Goal: Task Accomplishment & Management: Complete application form

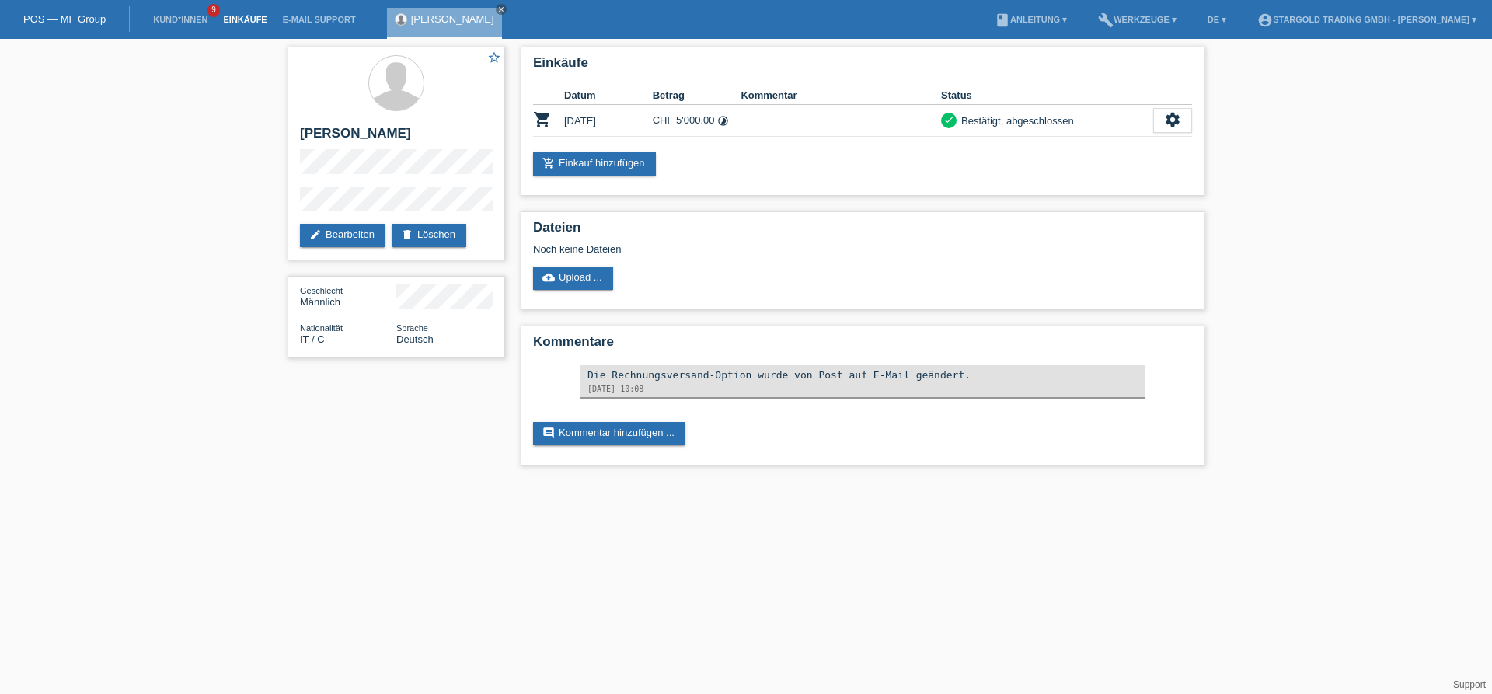
click at [229, 19] on link "Einkäufe" at bounding box center [244, 19] width 59 height 9
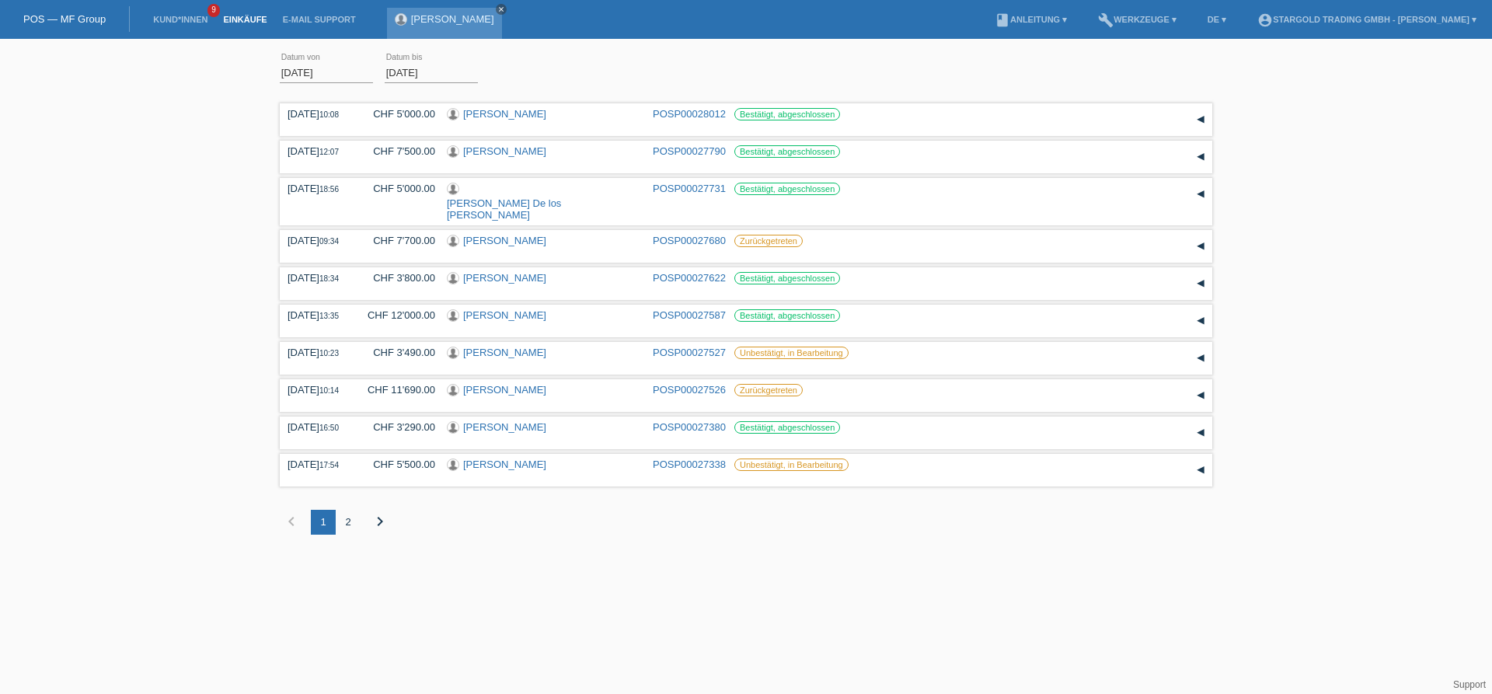
click at [497, 10] on icon "close" at bounding box center [501, 9] width 8 height 8
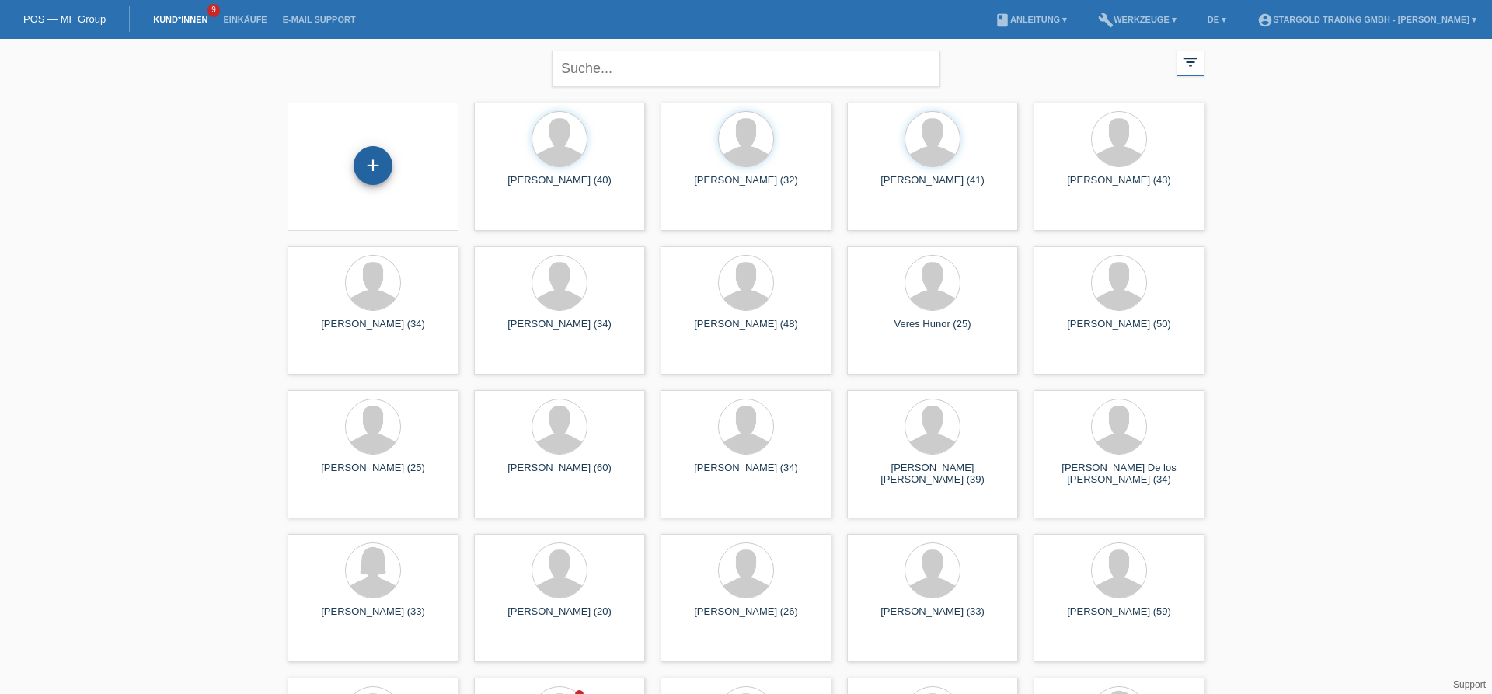
click at [366, 164] on div "+" at bounding box center [373, 165] width 39 height 39
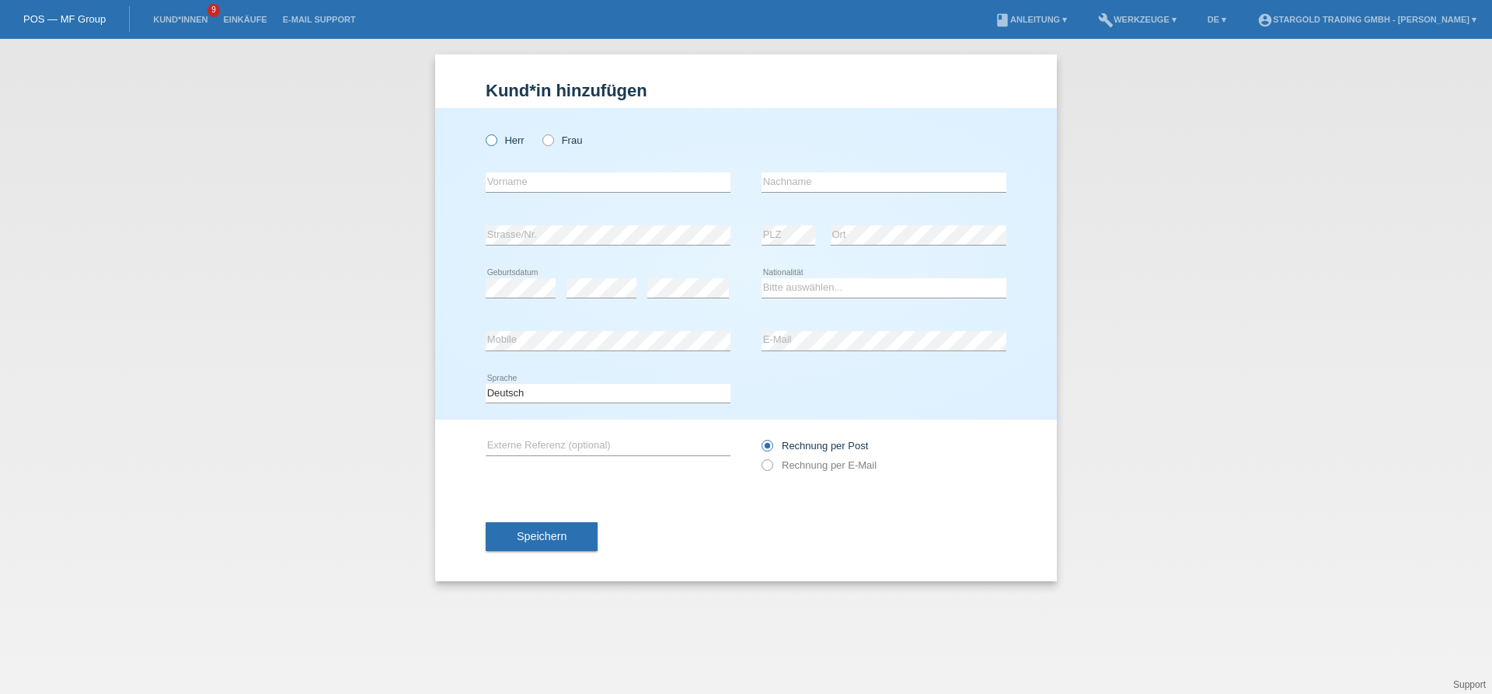
click at [483, 132] on icon at bounding box center [483, 132] width 0 height 0
click at [488, 144] on input "Herr" at bounding box center [491, 139] width 10 height 10
radio input "true"
click at [507, 176] on input "text" at bounding box center [608, 181] width 245 height 19
type input "Ammar"
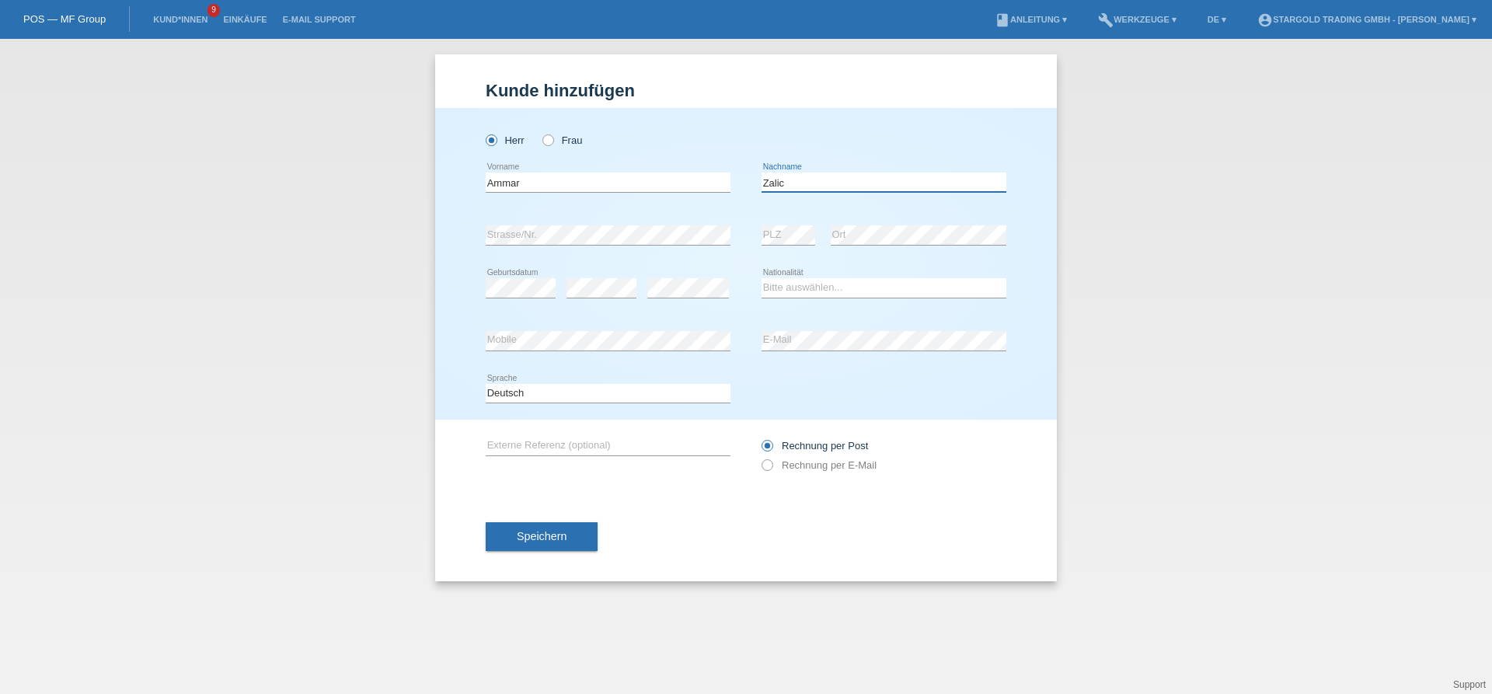
type input "Zalic"
click at [761, 278] on select "Bitte auswählen... Schweiz Deutschland Liechtenstein Österreich ------------ Af…" at bounding box center [883, 287] width 245 height 19
select select "CH"
click option "Schweiz" at bounding box center [0, 0] width 0 height 0
click at [772, 474] on div "Rechnung per Post Rechnung per E-Mail" at bounding box center [883, 455] width 245 height 39
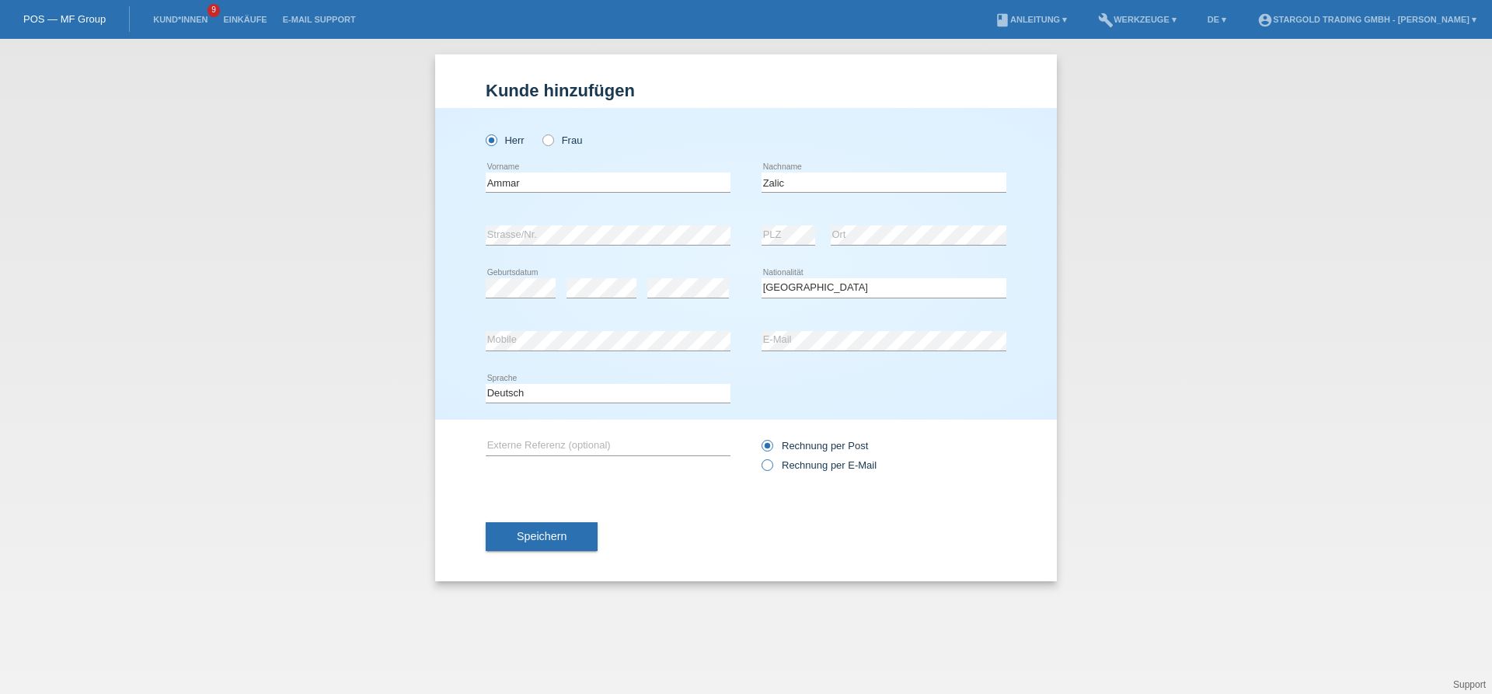
click at [759, 457] on icon at bounding box center [759, 457] width 0 height 0
click at [770, 466] on input "Rechnung per E-Mail" at bounding box center [766, 468] width 10 height 19
radio input "true"
click at [576, 528] on button "Speichern" at bounding box center [542, 537] width 112 height 30
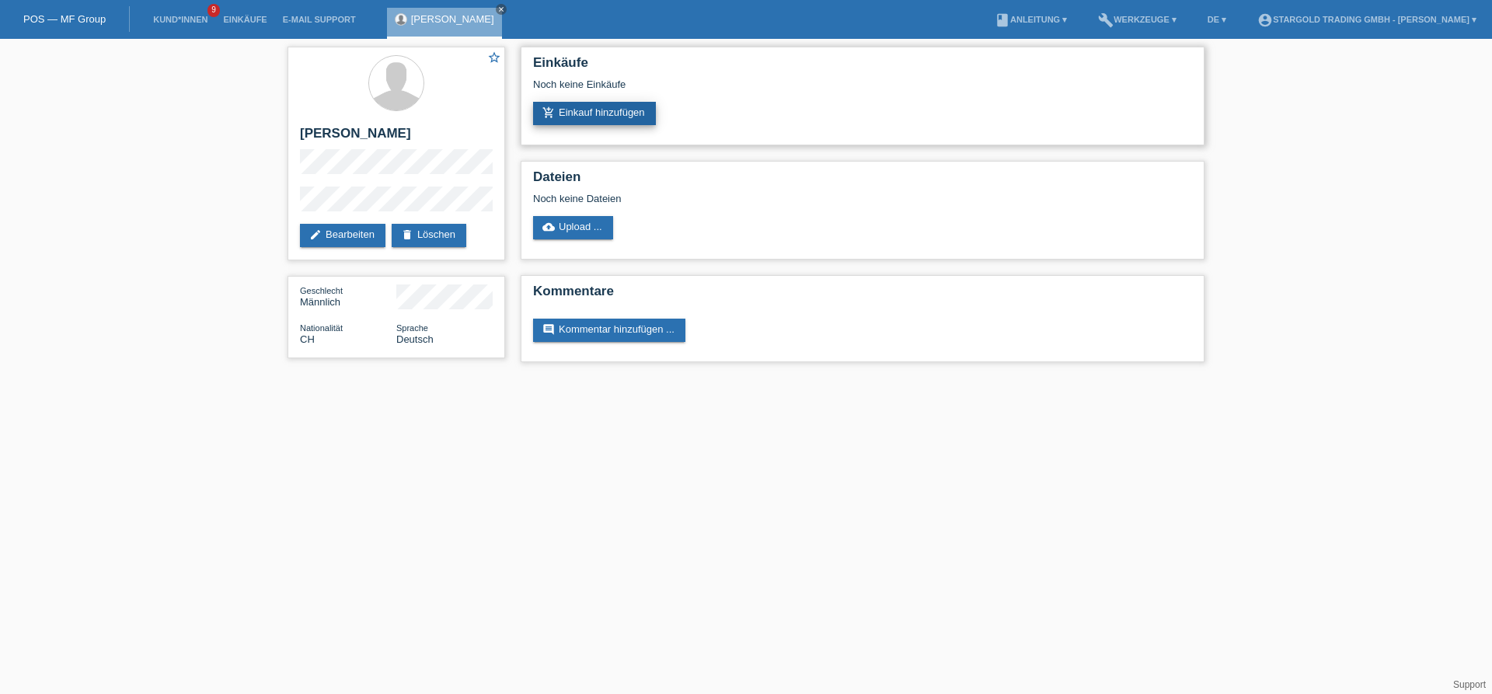
click at [583, 110] on link "add_shopping_cart Einkauf hinzufügen" at bounding box center [594, 113] width 123 height 23
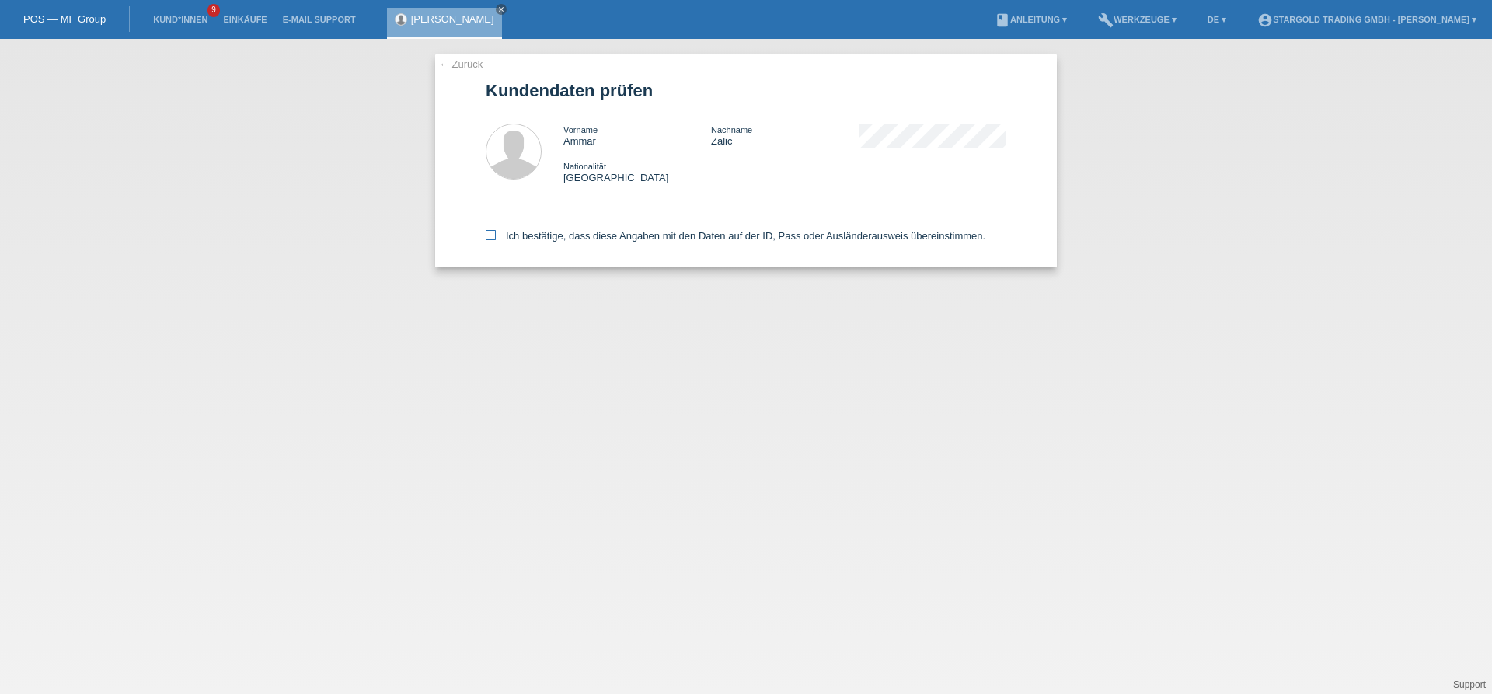
click at [493, 240] on input "Ich bestätige, dass diese Angaben mit den Daten auf der ID, Pass oder Ausländer…" at bounding box center [491, 235] width 10 height 10
checkbox input "true"
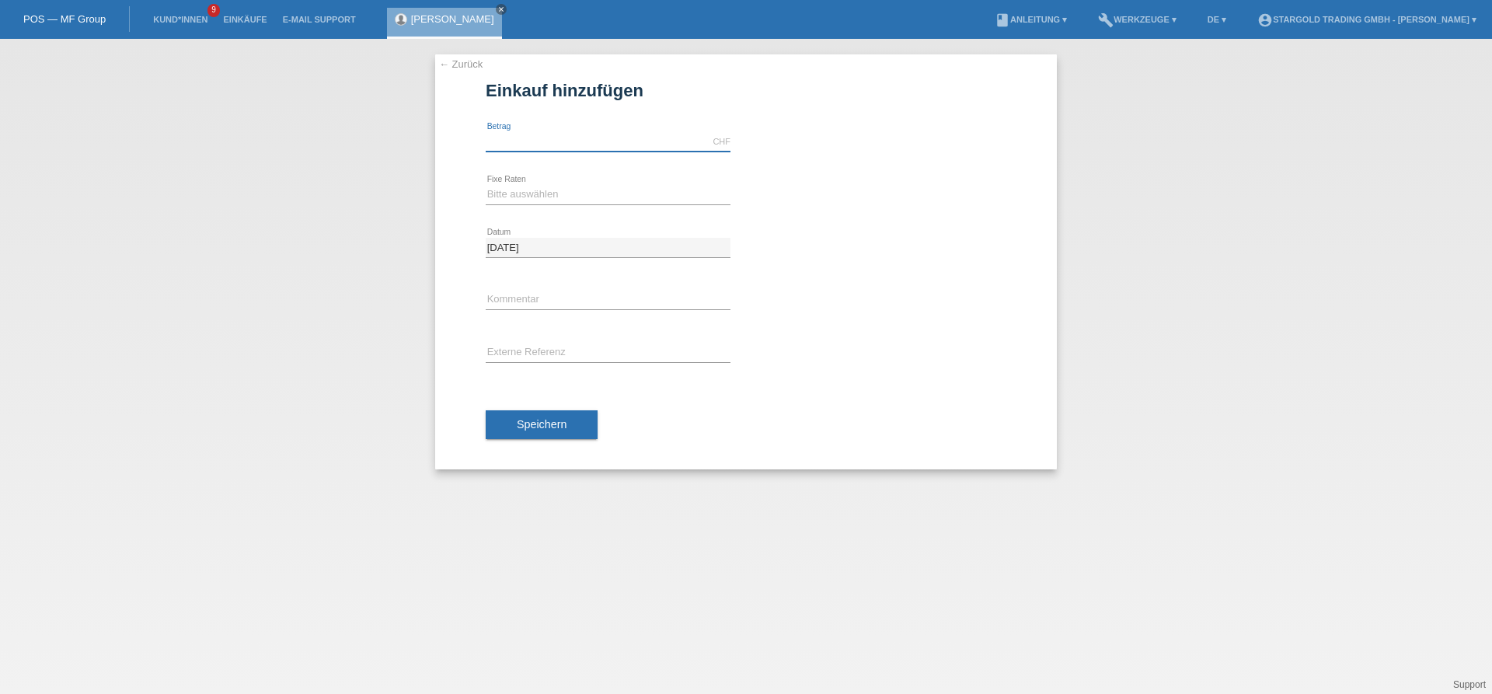
click at [531, 142] on input "text" at bounding box center [608, 141] width 245 height 19
type input "12000.00"
click at [486, 185] on select "Bitte auswählen 6 Raten 12 Raten 18 Raten 24 Raten 36 Raten 48 Raten" at bounding box center [608, 194] width 245 height 19
select select "497"
click option "48 Raten" at bounding box center [0, 0] width 0 height 0
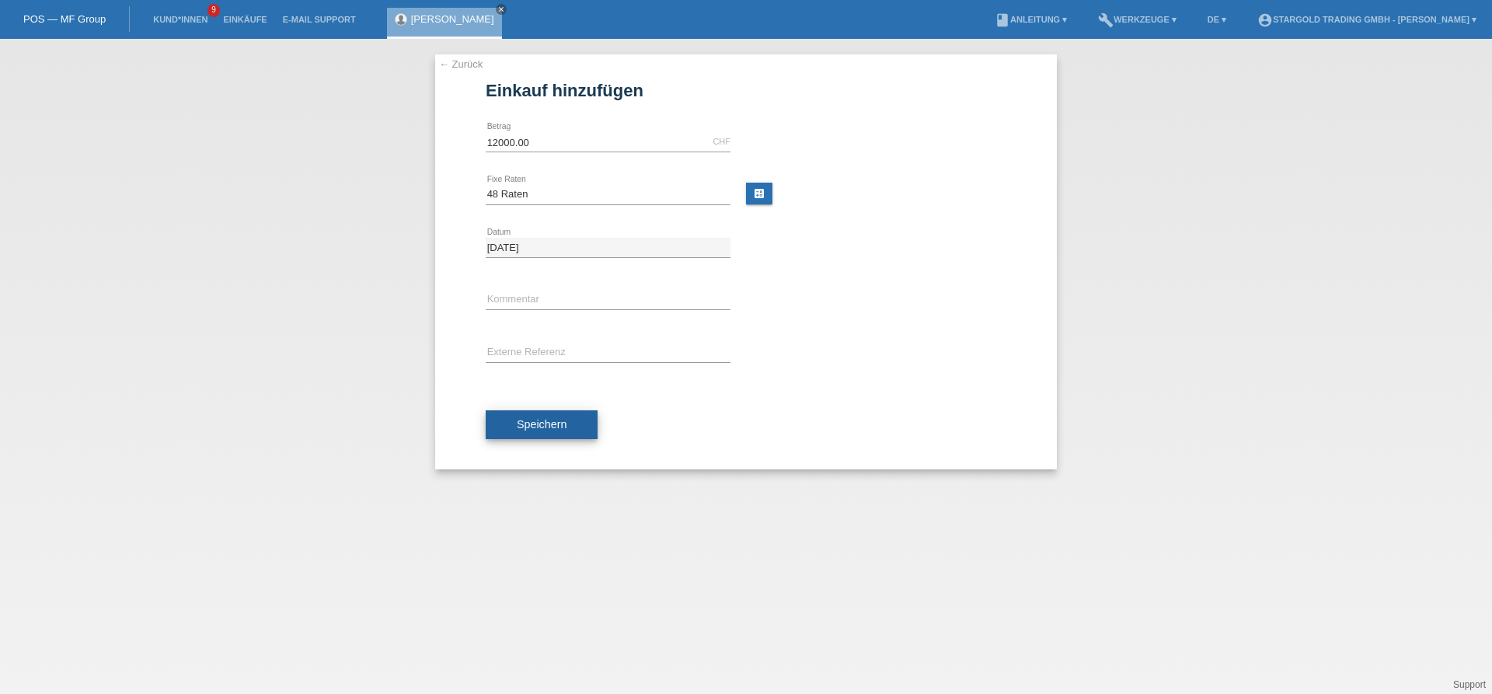
click at [543, 430] on span "Speichern" at bounding box center [542, 424] width 50 height 12
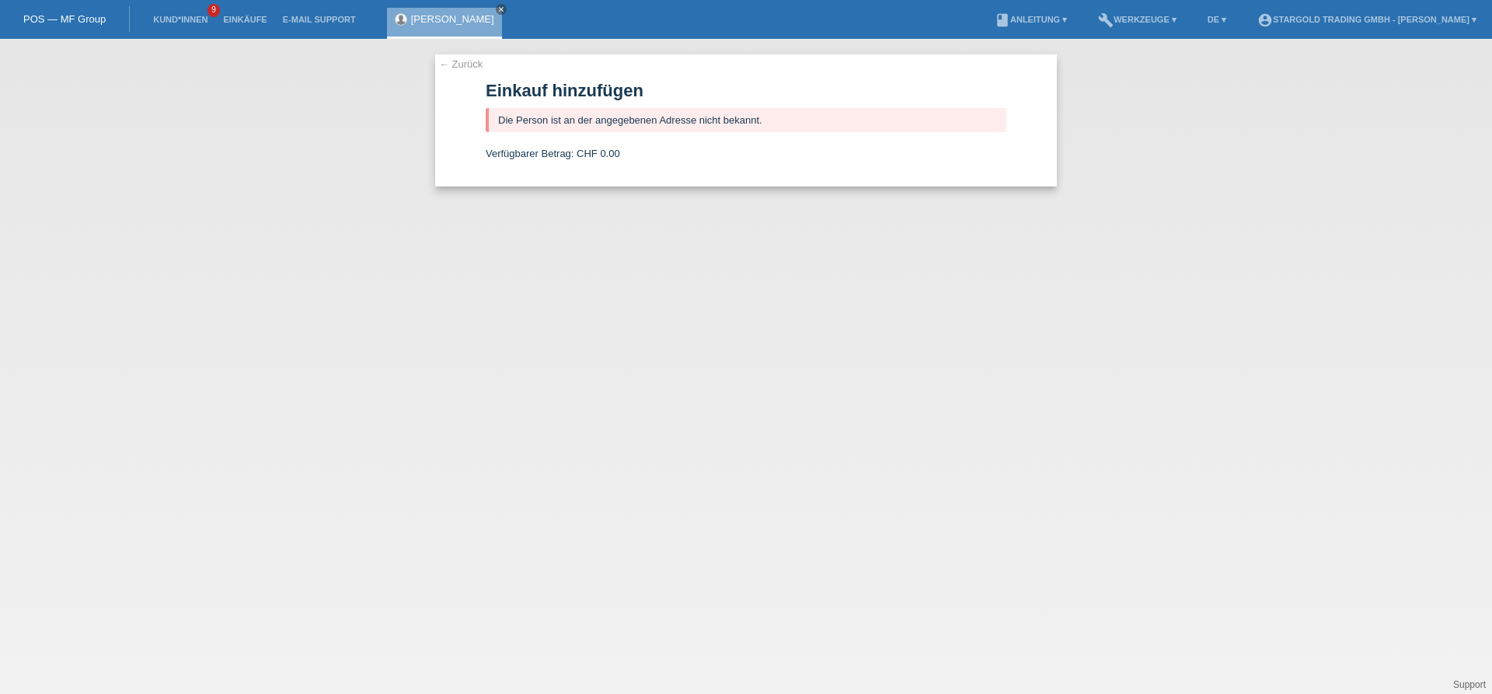
click at [473, 64] on link "← Zurück" at bounding box center [461, 64] width 44 height 12
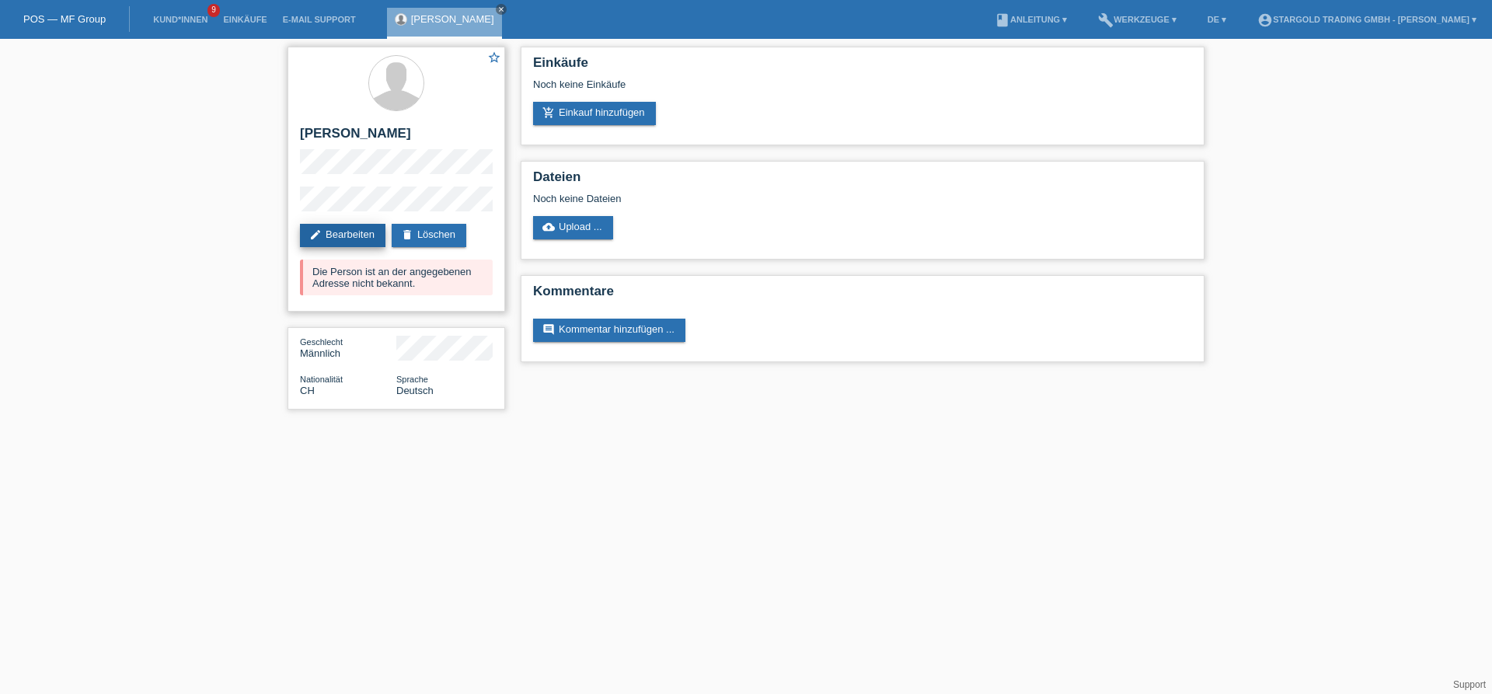
click at [358, 232] on link "edit Bearbeiten" at bounding box center [342, 235] width 85 height 23
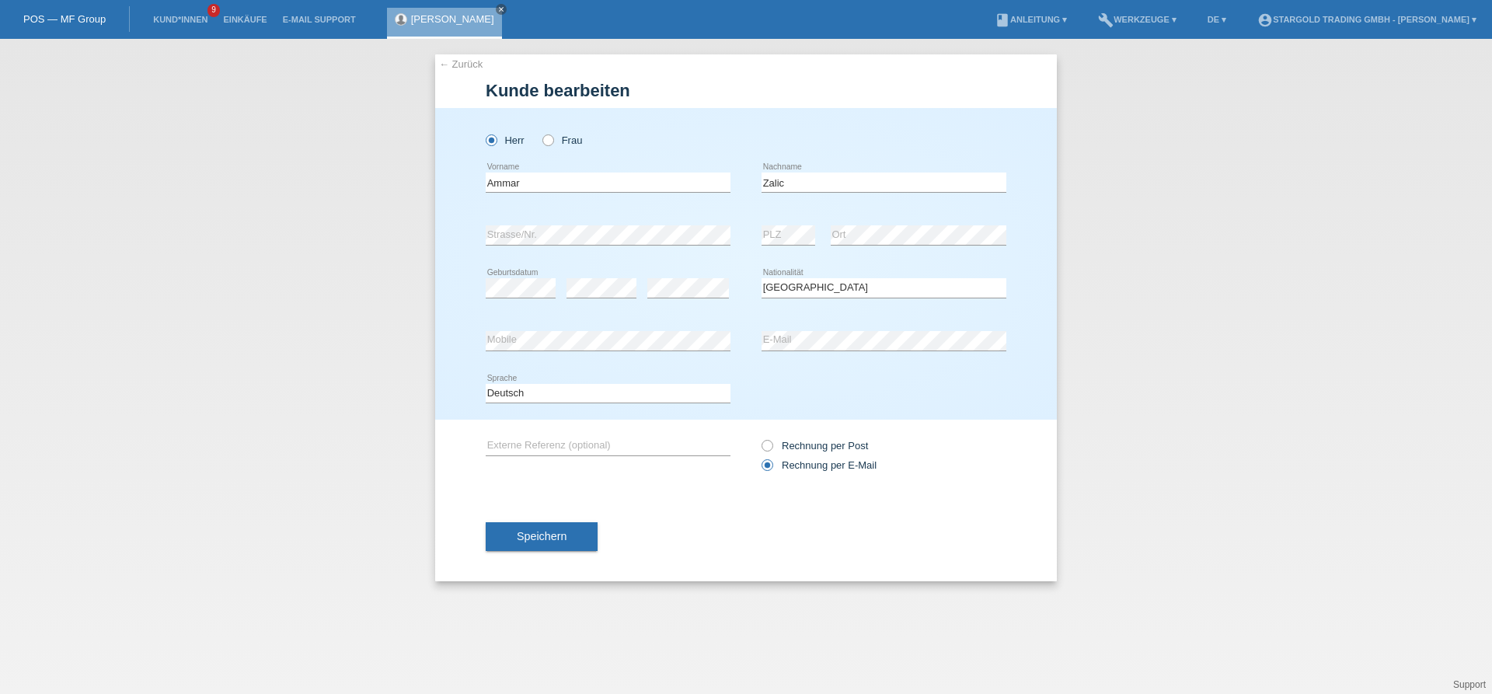
select select "CH"
click at [443, 246] on div "[PERSON_NAME] Frau Ammar error Vorname" at bounding box center [746, 264] width 622 height 312
click at [563, 536] on span "Speichern" at bounding box center [542, 536] width 50 height 12
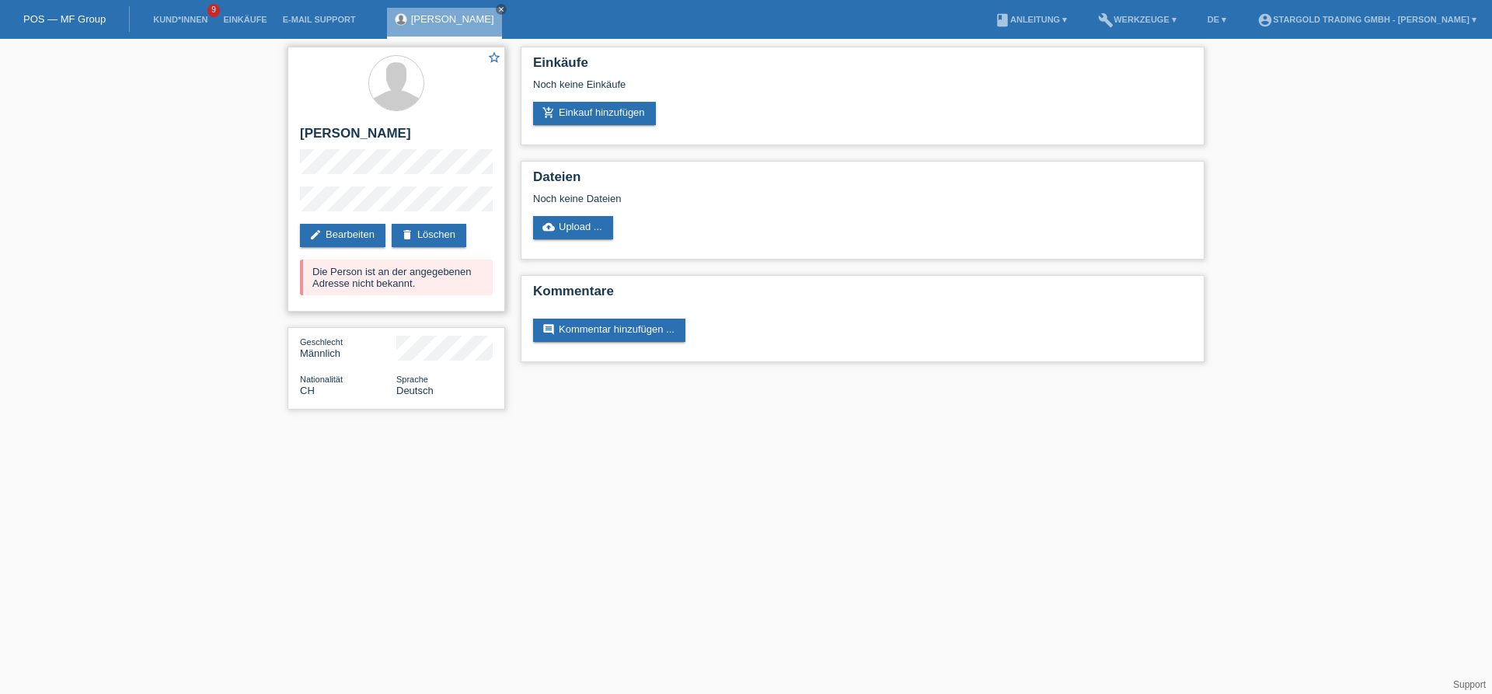
drag, startPoint x: 430, startPoint y: 290, endPoint x: 298, endPoint y: 276, distance: 132.8
click at [298, 276] on div "star_border Ammar Zalic edit Bearbeiten delete Löschen Die Person ist an der an…" at bounding box center [396, 179] width 218 height 265
click at [599, 118] on link "add_shopping_cart Einkauf hinzufügen" at bounding box center [594, 113] width 123 height 23
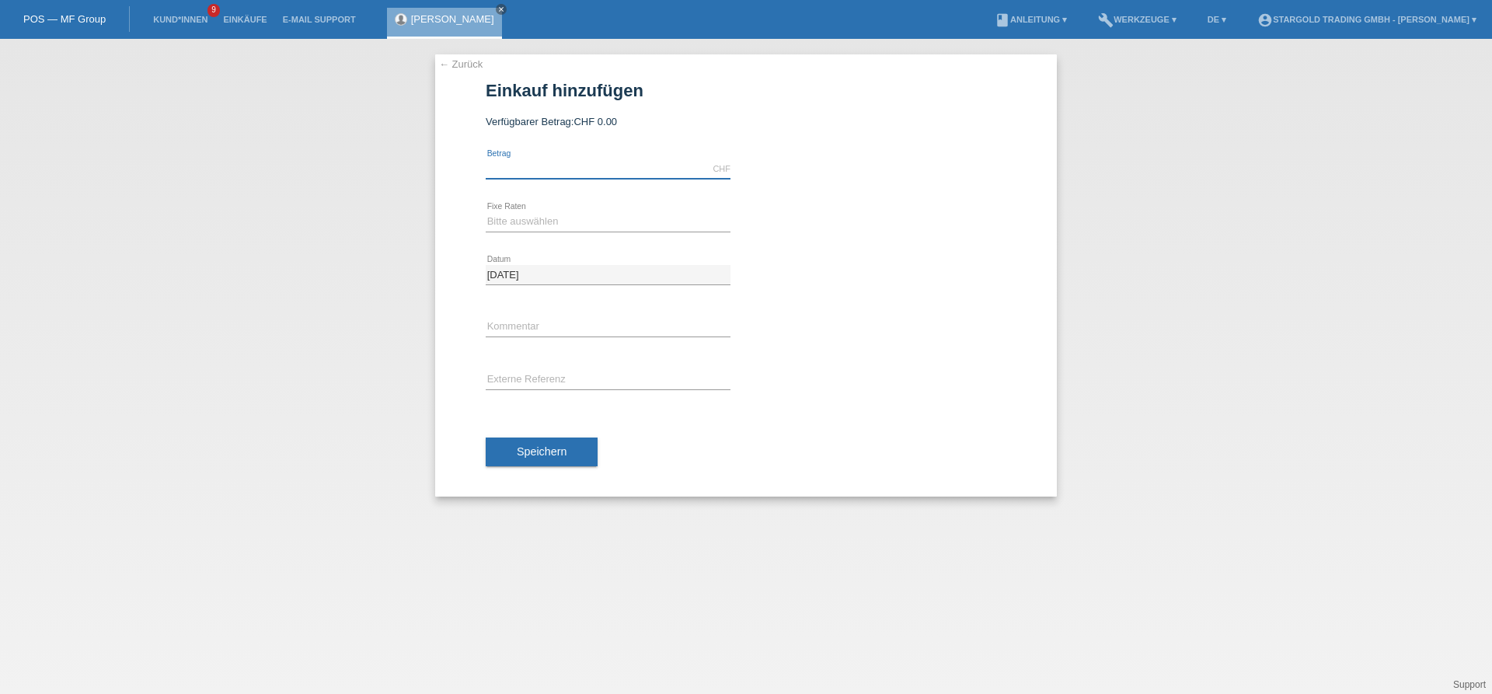
click at [557, 161] on input "text" at bounding box center [608, 168] width 245 height 19
type input "12000.00"
select select "497"
click option "48 Raten" at bounding box center [0, 0] width 0 height 0
click at [533, 448] on span "Speichern" at bounding box center [542, 451] width 50 height 12
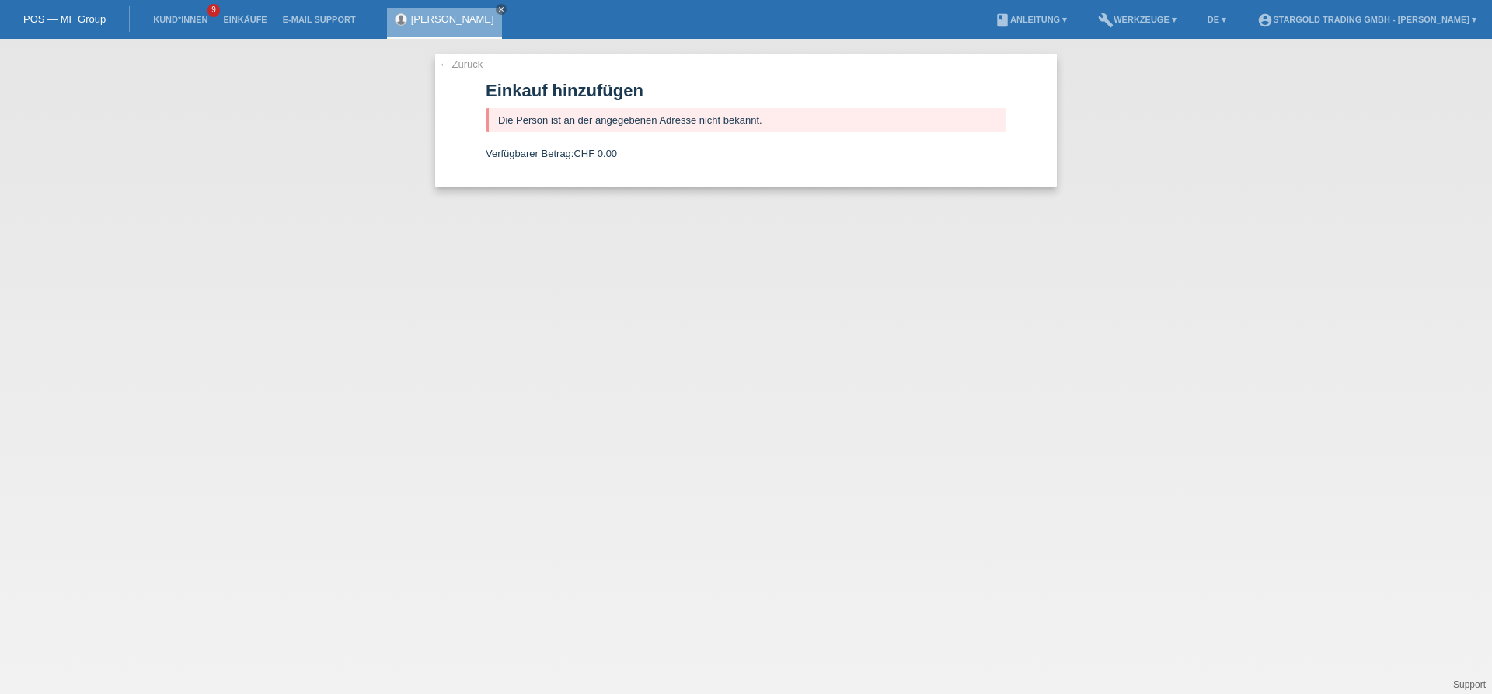
click at [470, 51] on div "← Zurück Einkauf hinzufügen Die Person ist an der angegebenen Adresse nicht bek…" at bounding box center [746, 366] width 1492 height 655
click at [469, 64] on link "← Zurück" at bounding box center [461, 64] width 44 height 12
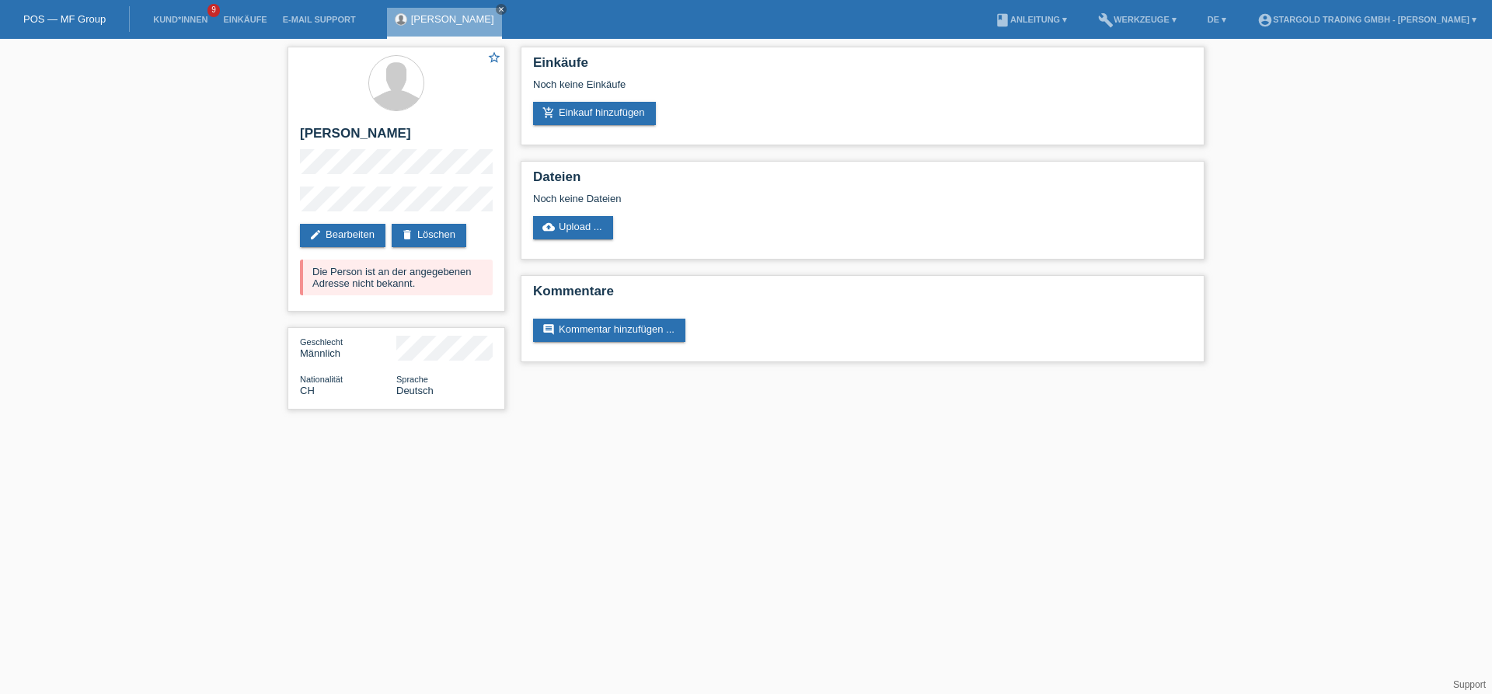
click at [189, 266] on div "star_border Ammar Zalic edit Bearbeiten delete Löschen Die Person ist an der an…" at bounding box center [746, 232] width 1492 height 386
click at [273, 253] on div "star_border Ammar Zalic edit Bearbeiten delete Löschen Die Person ist an der an…" at bounding box center [746, 232] width 1492 height 386
click at [187, 24] on link "Kund*innen" at bounding box center [180, 19] width 70 height 9
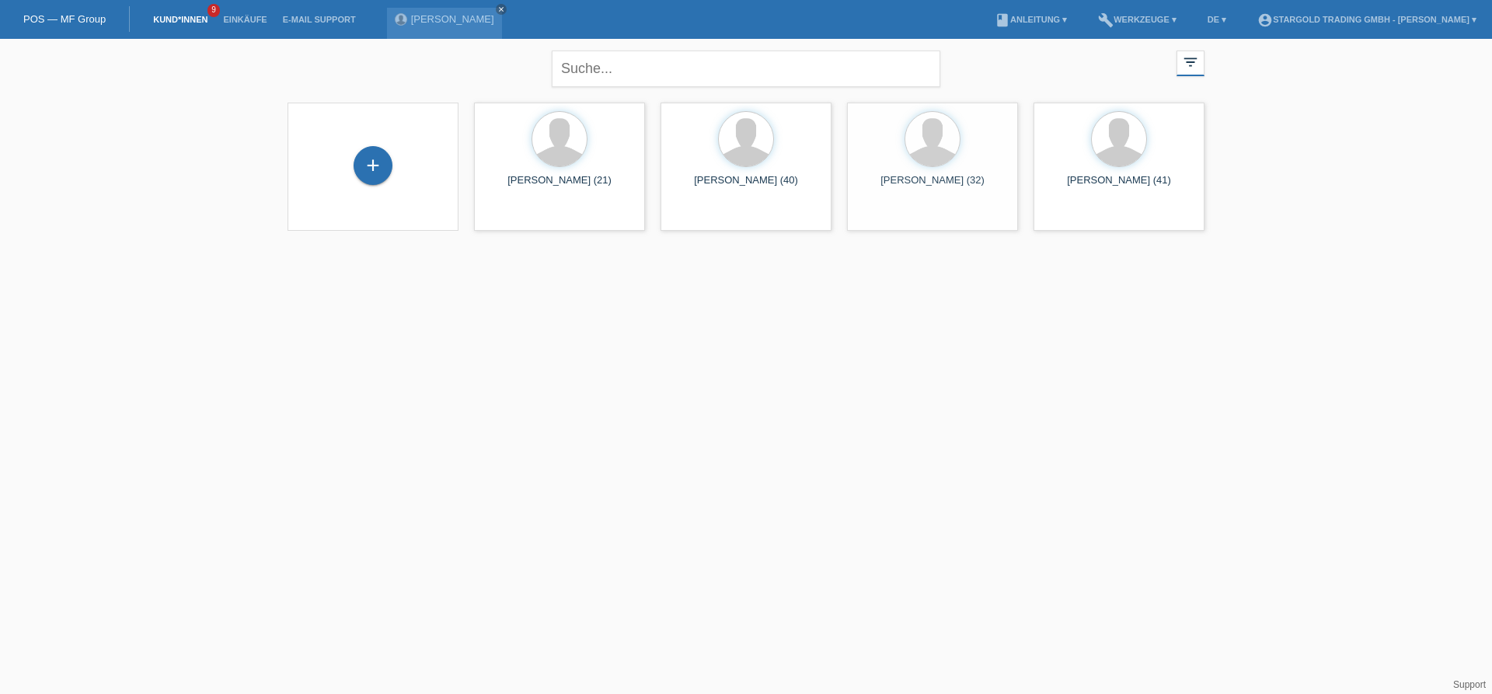
click at [368, 145] on div "+" at bounding box center [372, 167] width 171 height 128
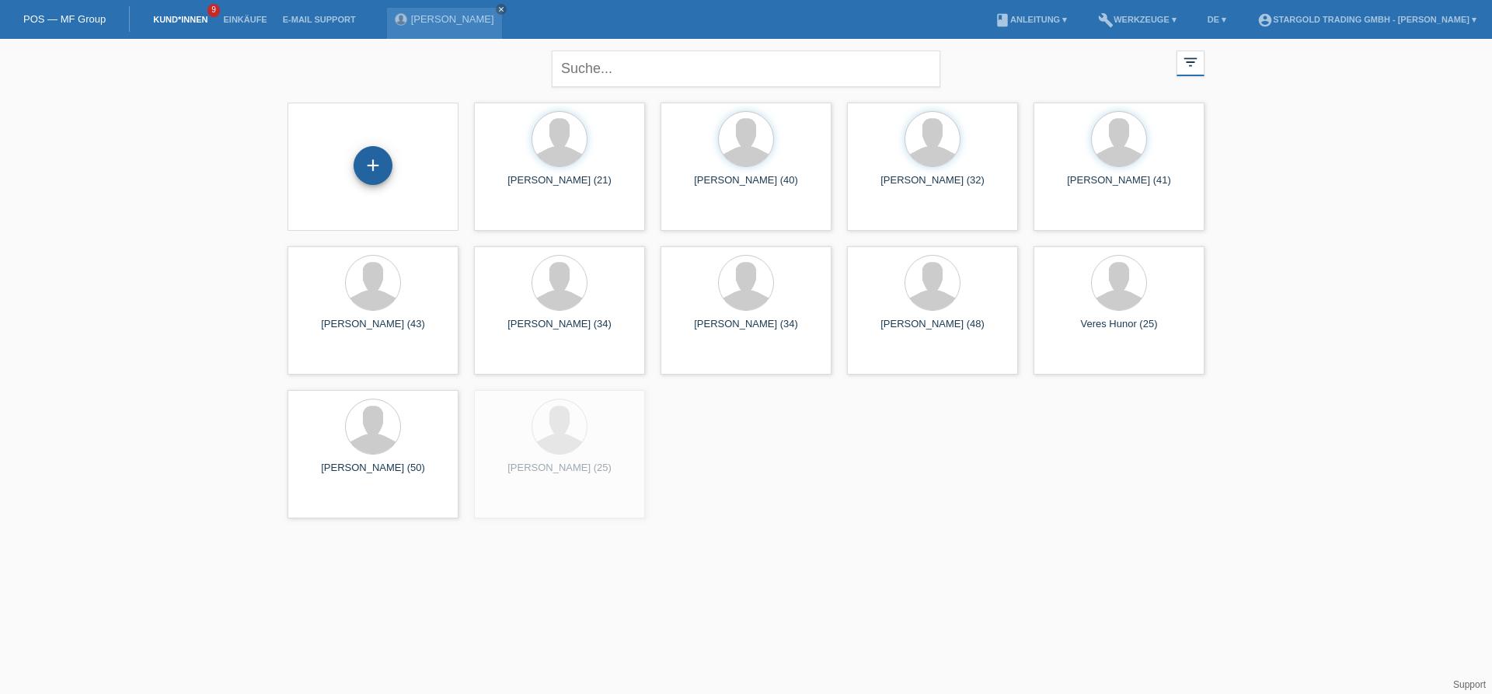
click at [374, 161] on div "+" at bounding box center [373, 165] width 39 height 39
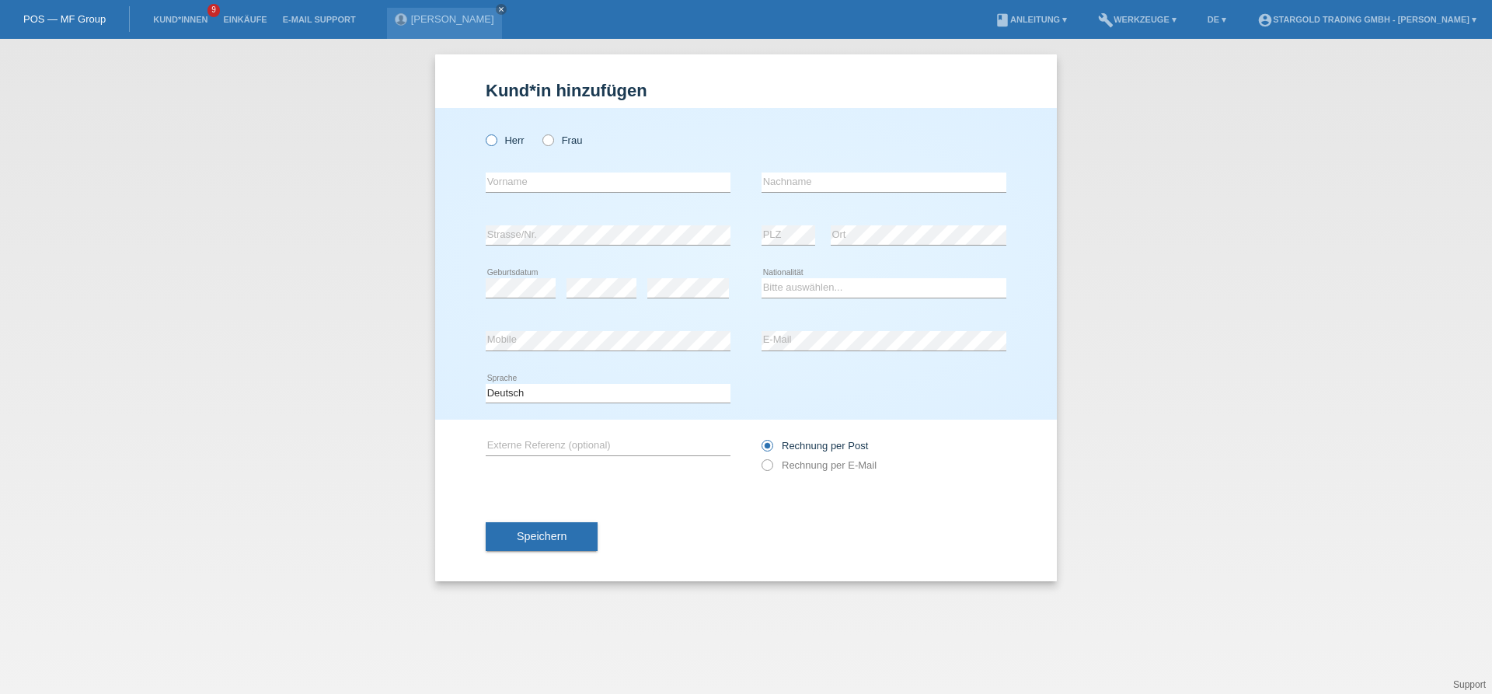
click at [483, 132] on icon at bounding box center [483, 132] width 0 height 0
click at [493, 141] on input "Herr" at bounding box center [491, 139] width 10 height 10
radio input "true"
click at [525, 188] on input "text" at bounding box center [608, 181] width 245 height 19
type input "Grabit"
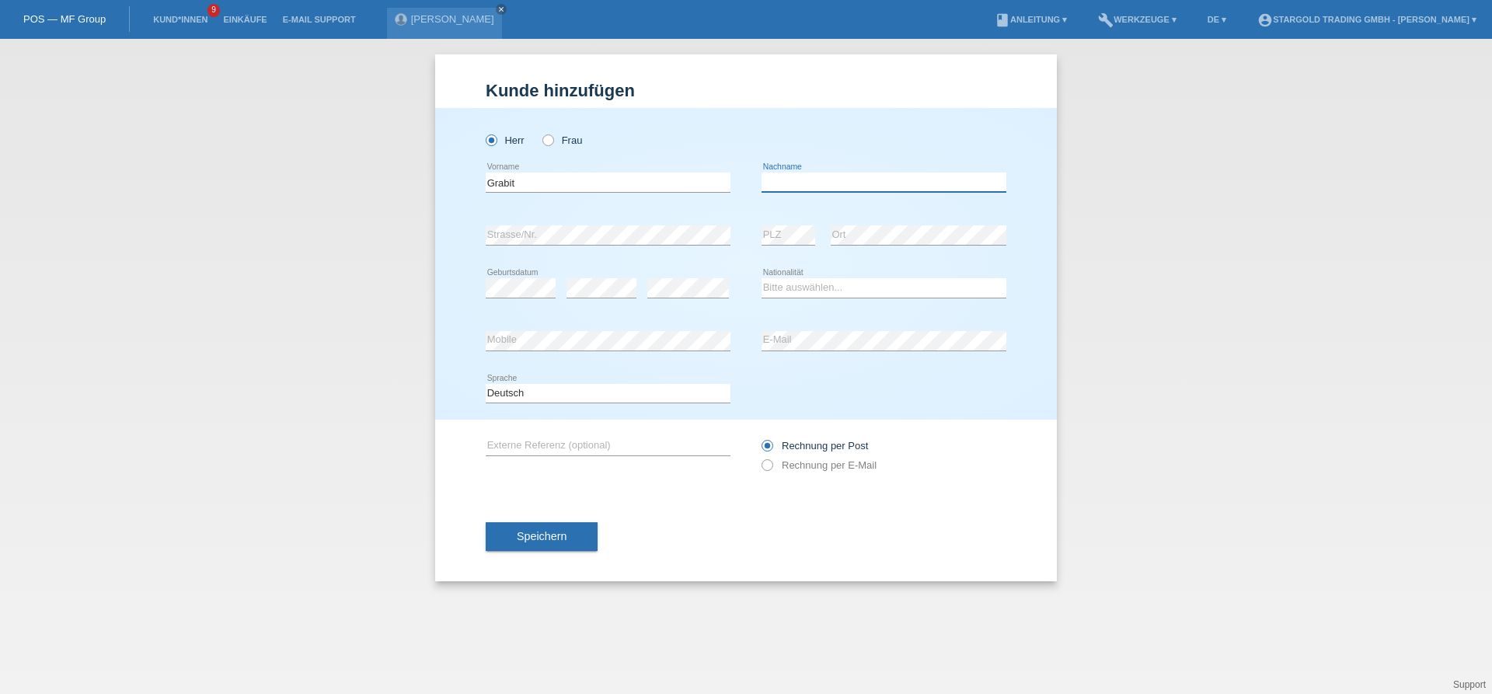
paste input "Tusi"
type input "Tusi"
click at [761, 278] on select "Bitte auswählen... Schweiz Deutschland Liechtenstein Österreich ------------ Af…" at bounding box center [883, 287] width 245 height 19
select select "CH"
click option "Schweiz" at bounding box center [0, 0] width 0 height 0
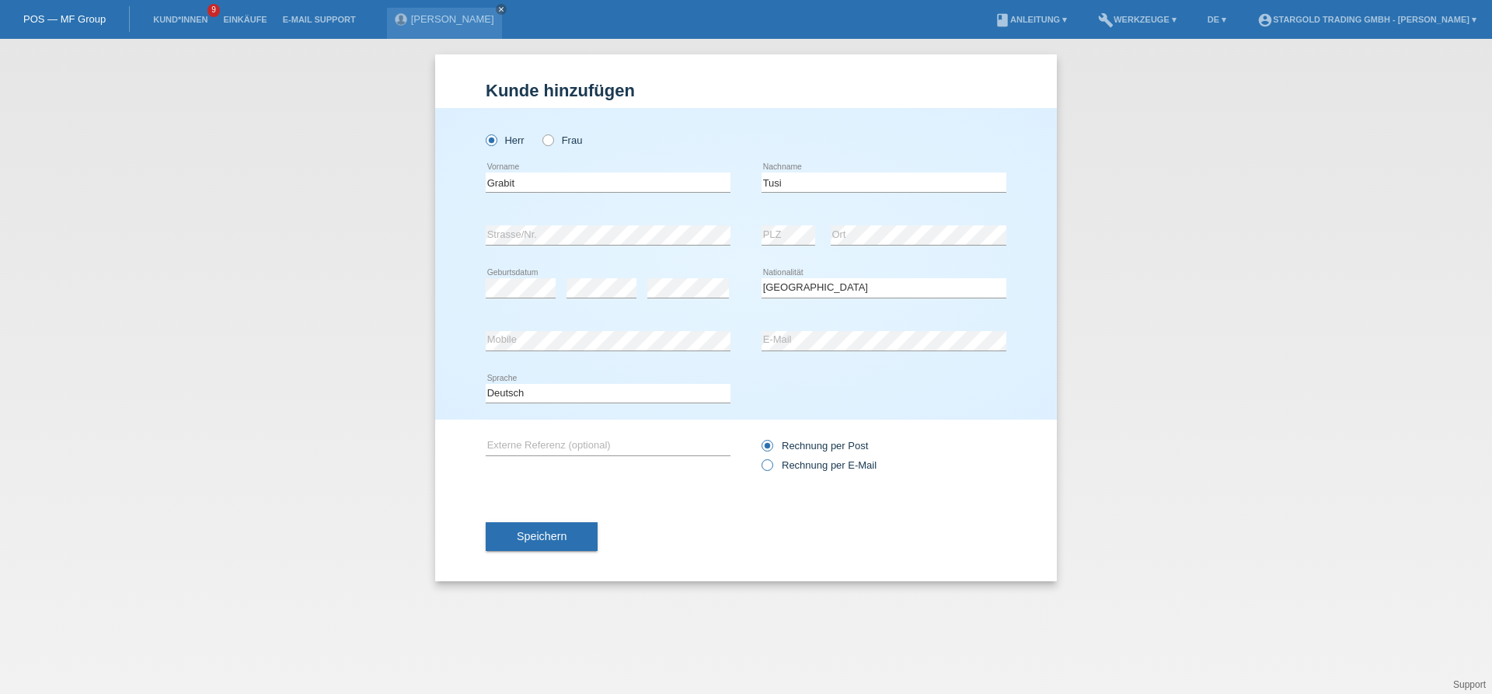
click at [759, 457] on icon at bounding box center [759, 457] width 0 height 0
click at [764, 465] on input "Rechnung per E-Mail" at bounding box center [766, 468] width 10 height 19
radio input "true"
click at [520, 534] on span "Speichern" at bounding box center [542, 536] width 50 height 12
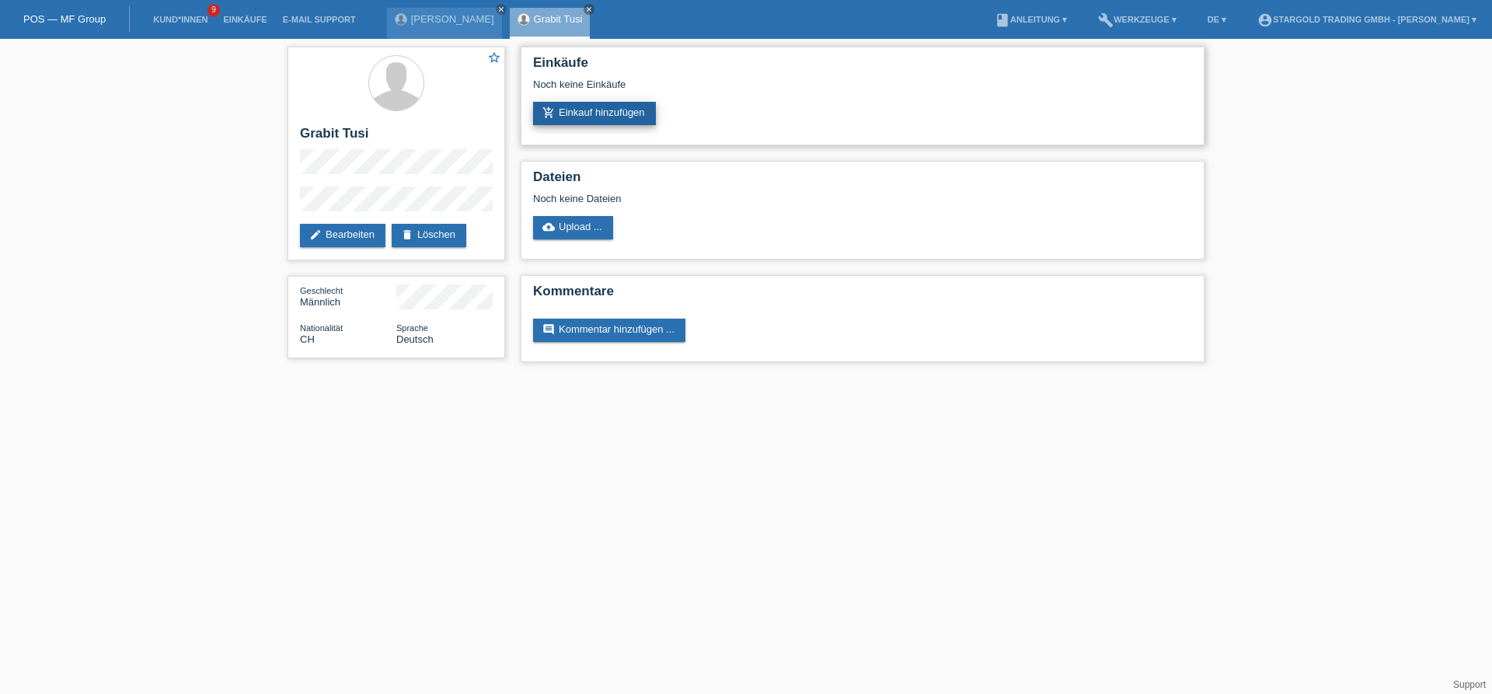
click at [586, 110] on link "add_shopping_cart Einkauf hinzufügen" at bounding box center [594, 113] width 123 height 23
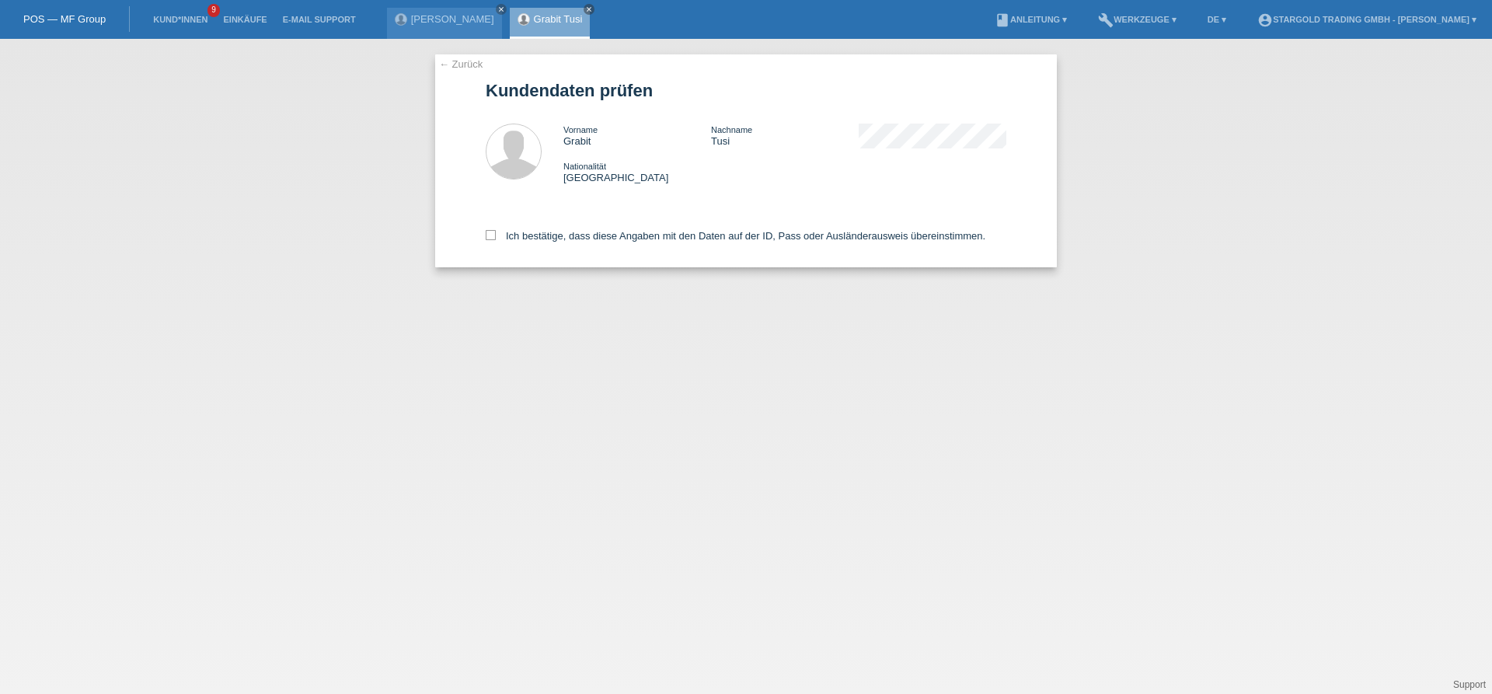
click at [493, 229] on div "Ich bestätige, dass diese Angaben mit den Daten auf der ID, Pass oder Ausländer…" at bounding box center [746, 233] width 521 height 68
click at [493, 240] on icon at bounding box center [491, 235] width 10 height 10
click at [493, 240] on input "Ich bestätige, dass diese Angaben mit den Daten auf der ID, Pass oder Ausländer…" at bounding box center [491, 235] width 10 height 10
checkbox input "true"
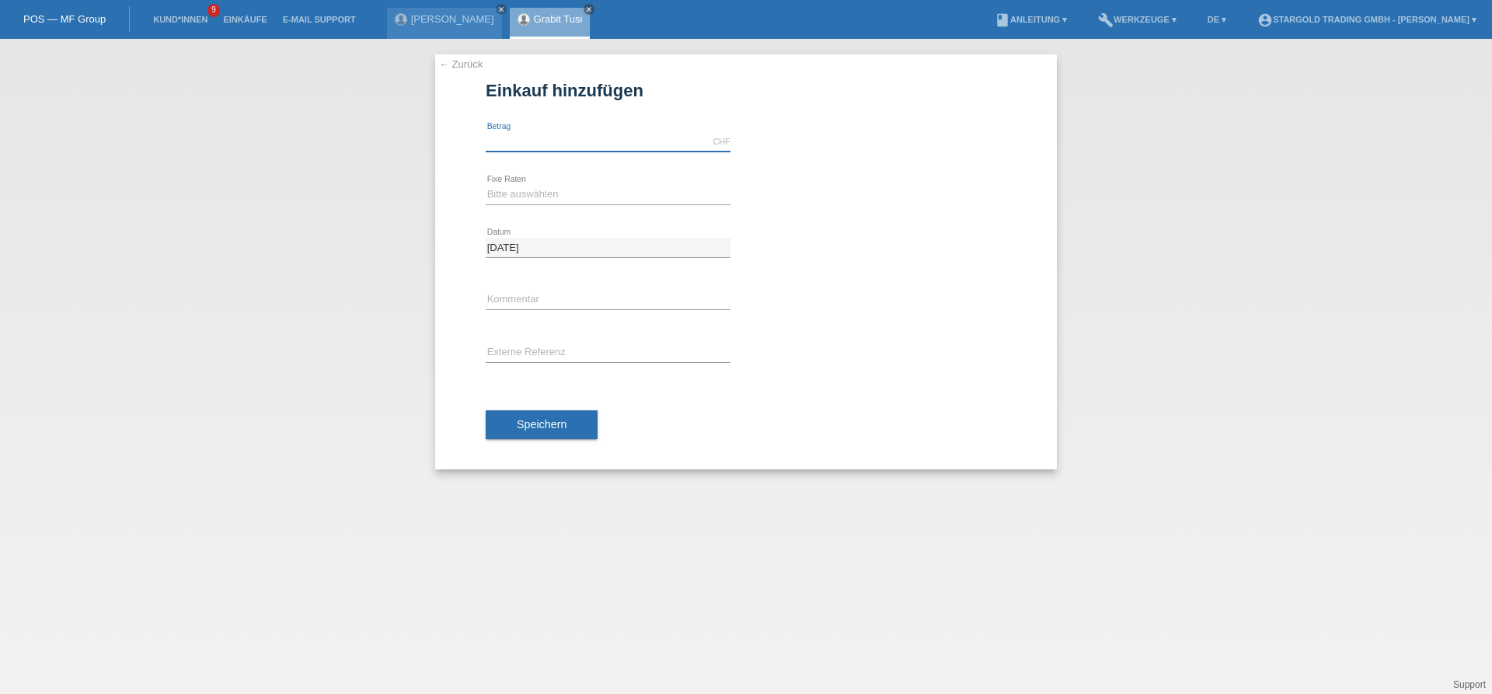
click at [589, 144] on input "text" at bounding box center [608, 141] width 245 height 19
type input "12000.00"
click at [486, 185] on select "Bitte auswählen 6 Raten 12 Raten 18 Raten 24 Raten 36 Raten 48 Raten" at bounding box center [608, 194] width 245 height 19
select select "497"
click option "48 Raten" at bounding box center [0, 0] width 0 height 0
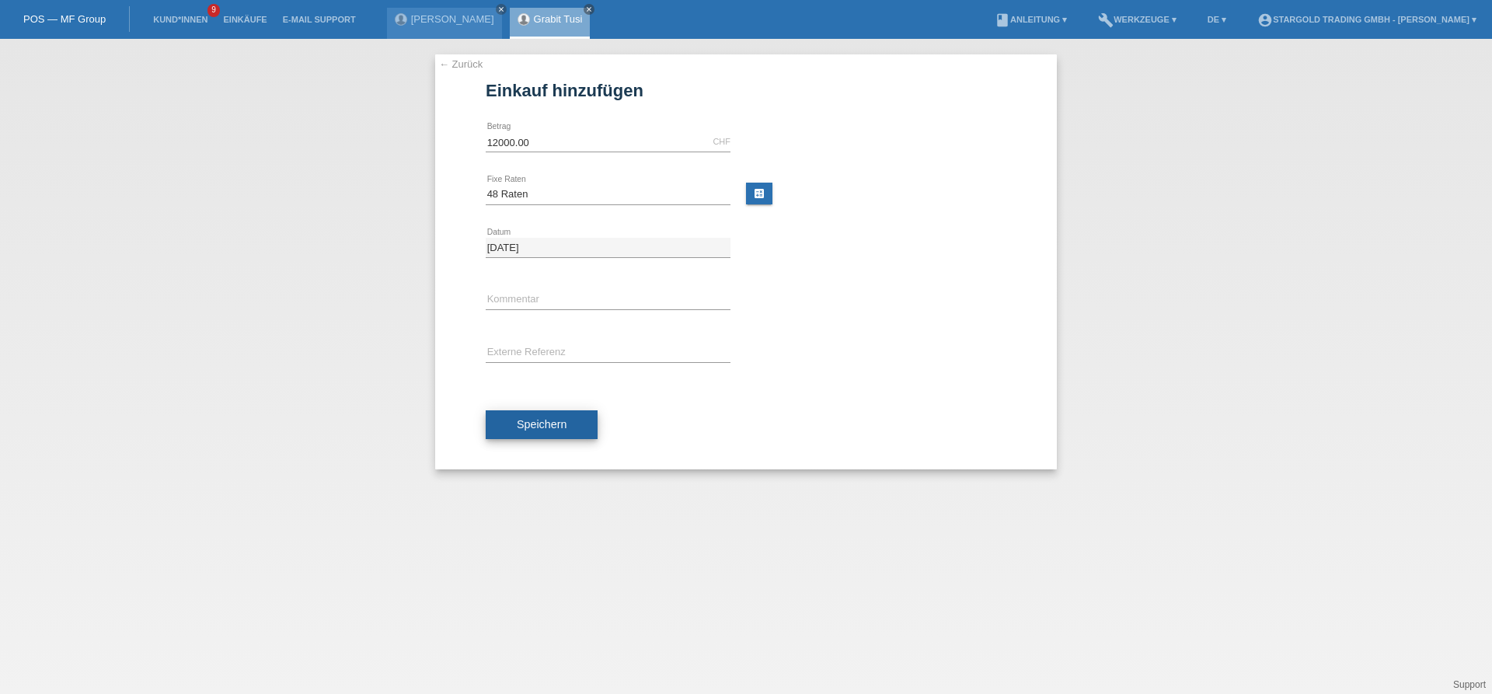
click at [560, 417] on button "Speichern" at bounding box center [542, 425] width 112 height 30
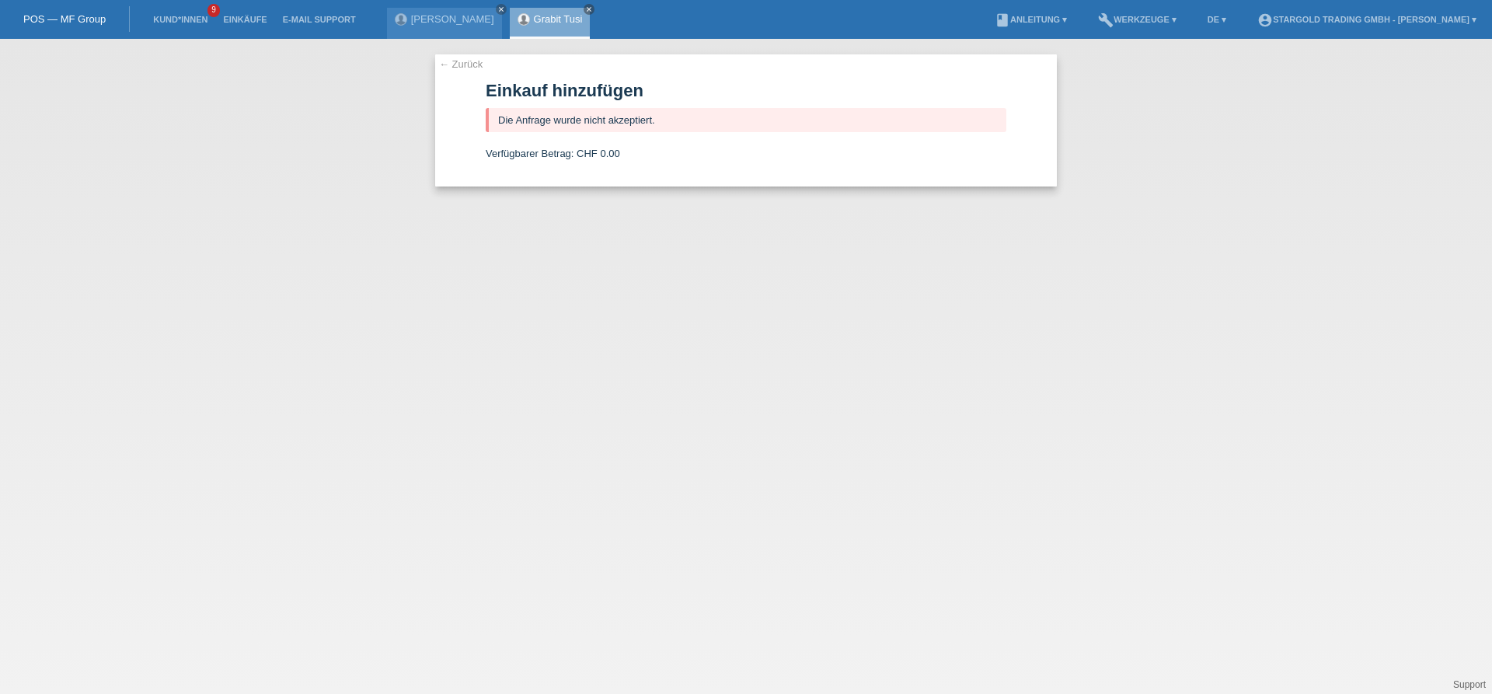
click at [452, 67] on link "← Zurück" at bounding box center [461, 64] width 44 height 12
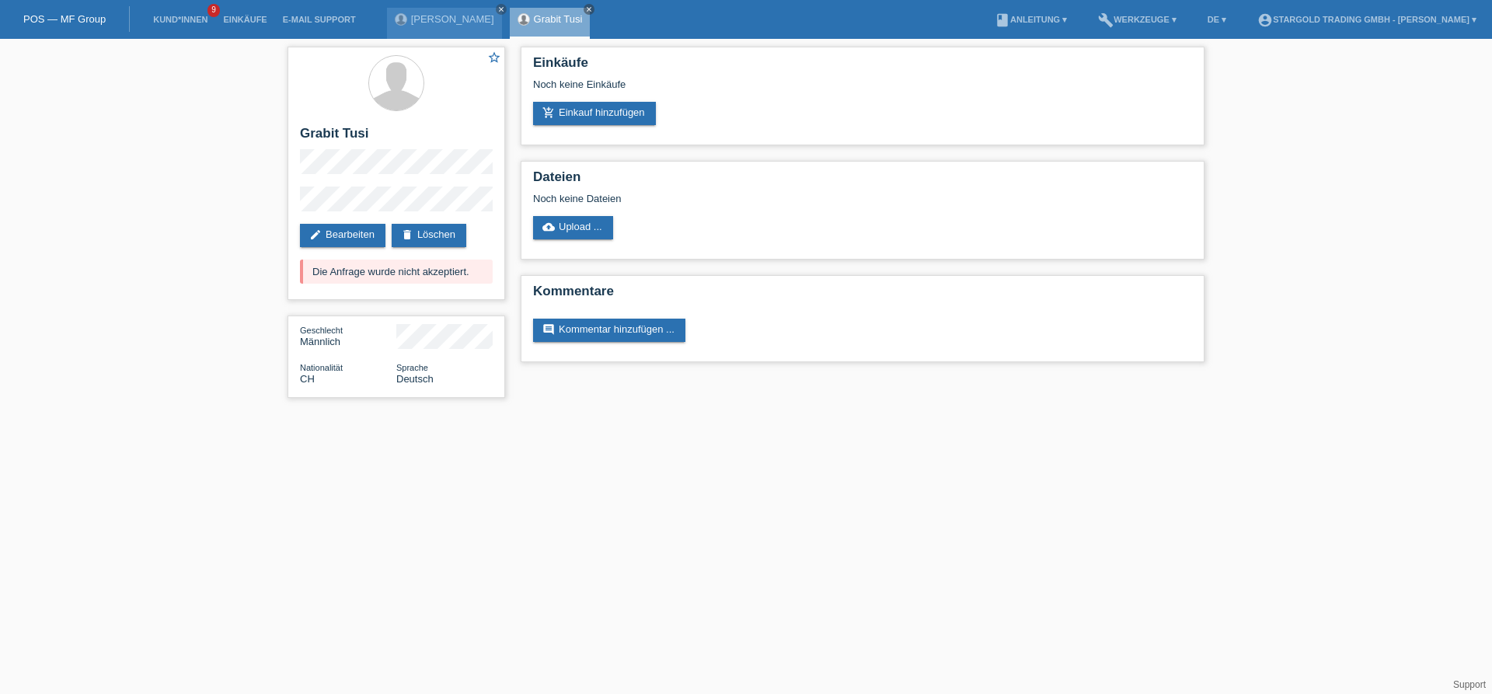
click at [188, 295] on div "star_border Grabit Tusi edit Bearbeiten delete Löschen Die Anfrage wurde nicht …" at bounding box center [746, 226] width 1492 height 374
click at [183, 243] on div "star_border Grabit Tusi edit Bearbeiten delete Löschen Die Anfrage wurde nicht …" at bounding box center [746, 226] width 1492 height 374
click at [496, 9] on link "close" at bounding box center [501, 9] width 11 height 11
click at [469, 9] on icon "close" at bounding box center [467, 9] width 8 height 8
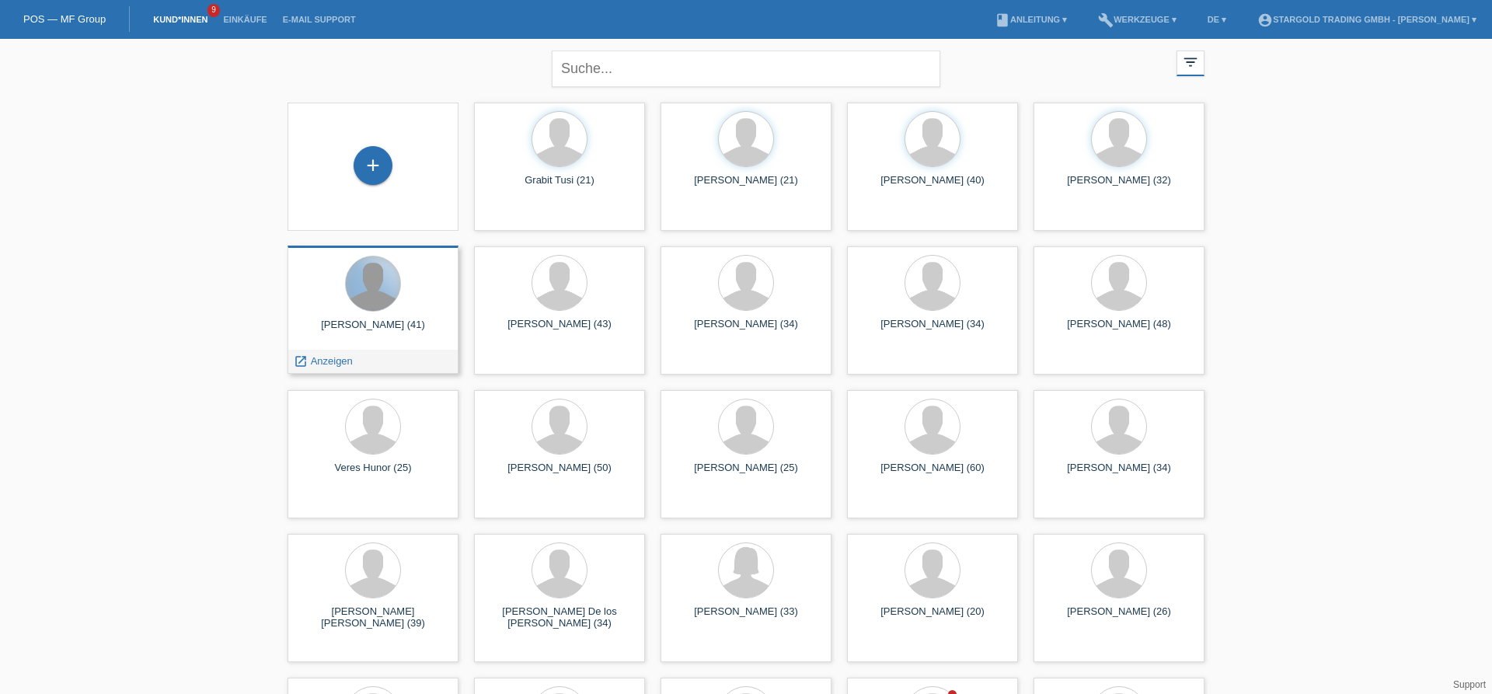
click at [360, 307] on div at bounding box center [373, 283] width 54 height 54
click at [367, 297] on div at bounding box center [373, 283] width 54 height 54
click at [329, 367] on span "Anzeigen" at bounding box center [332, 361] width 42 height 12
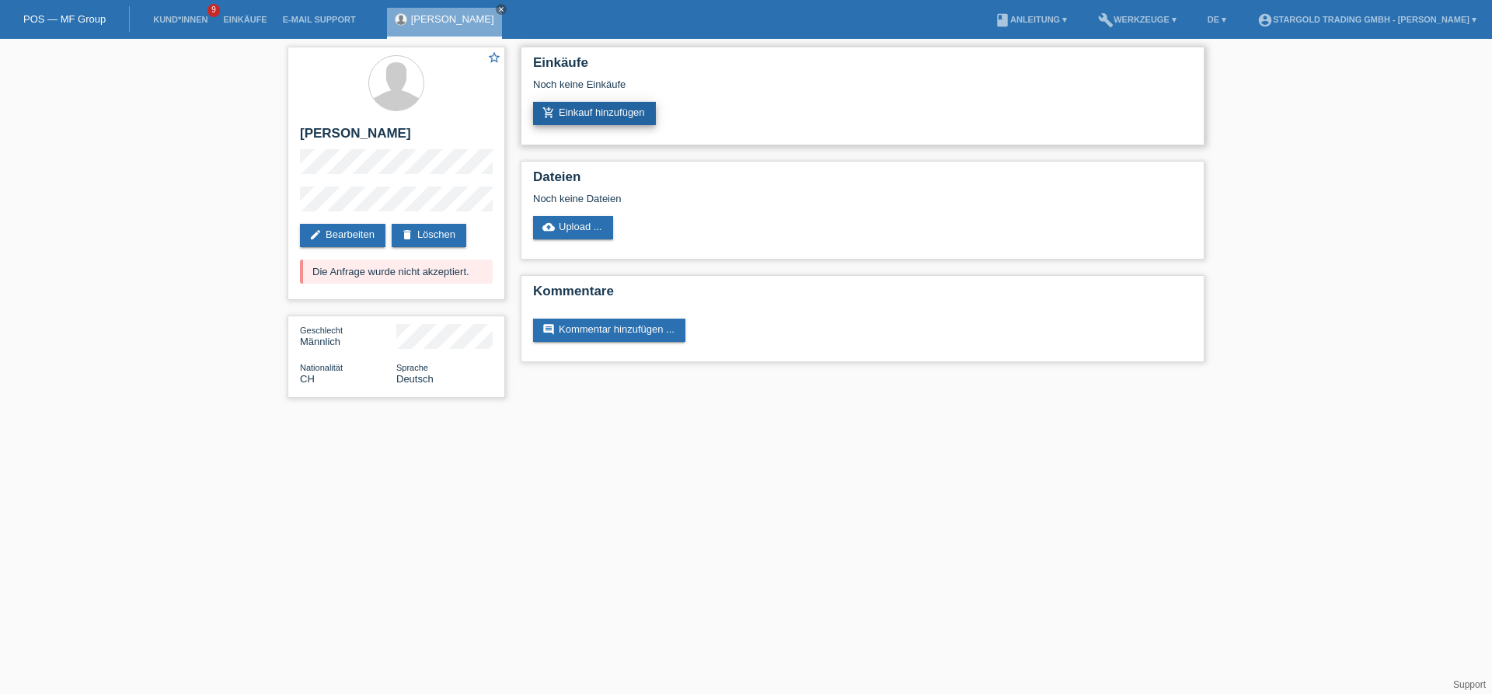
click at [614, 110] on link "add_shopping_cart Einkauf hinzufügen" at bounding box center [594, 113] width 123 height 23
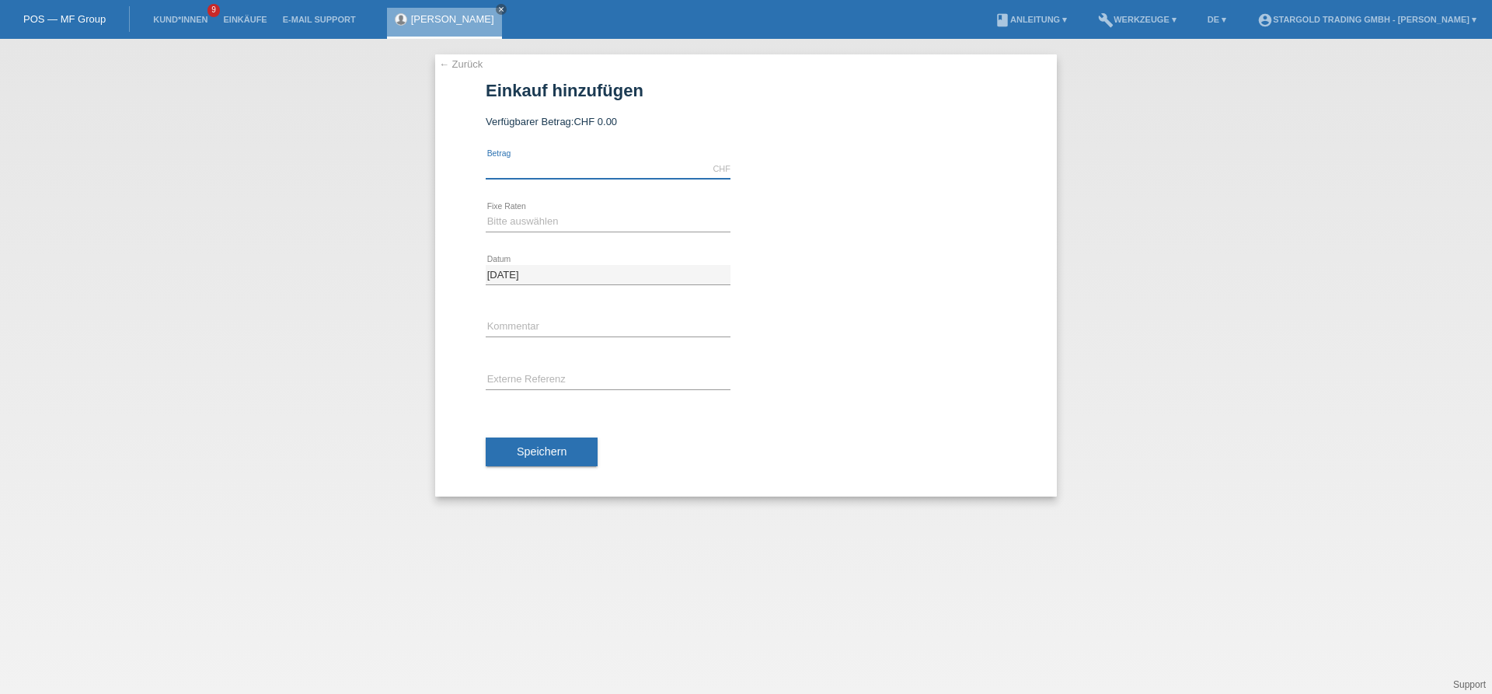
click at [594, 164] on input "text" at bounding box center [608, 168] width 245 height 19
click at [646, 158] on div "CHF error [GEOGRAPHIC_DATA]" at bounding box center [608, 169] width 245 height 53
click at [638, 178] on input "text" at bounding box center [608, 168] width 245 height 19
type input "5000.00"
click at [486, 212] on select "Bitte auswählen 6 Raten 12 Raten 18 Raten 24 Raten 36 Raten 48 Raten" at bounding box center [608, 221] width 245 height 19
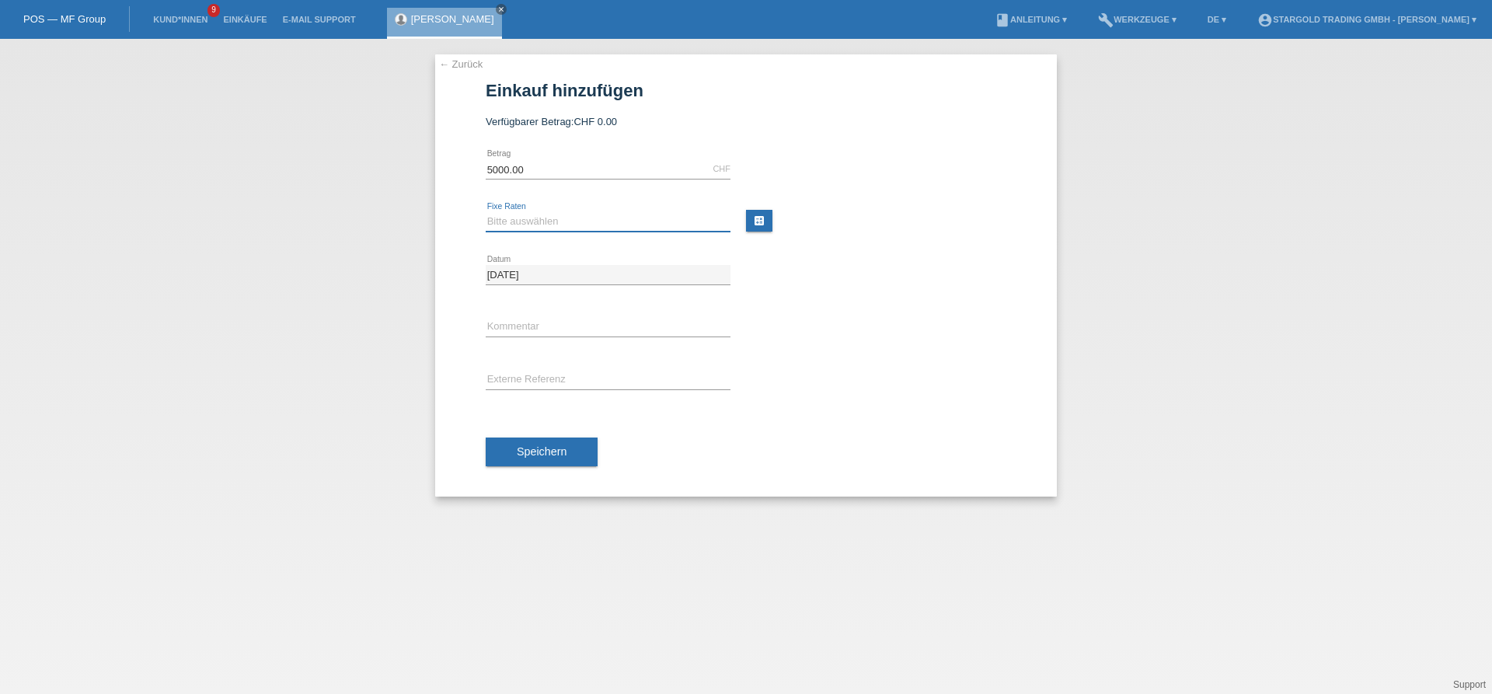
select select "497"
click option "48 Raten" at bounding box center [0, 0] width 0 height 0
click at [551, 454] on span "Speichern" at bounding box center [542, 451] width 50 height 12
